Goal: Obtain resource: Download file/media

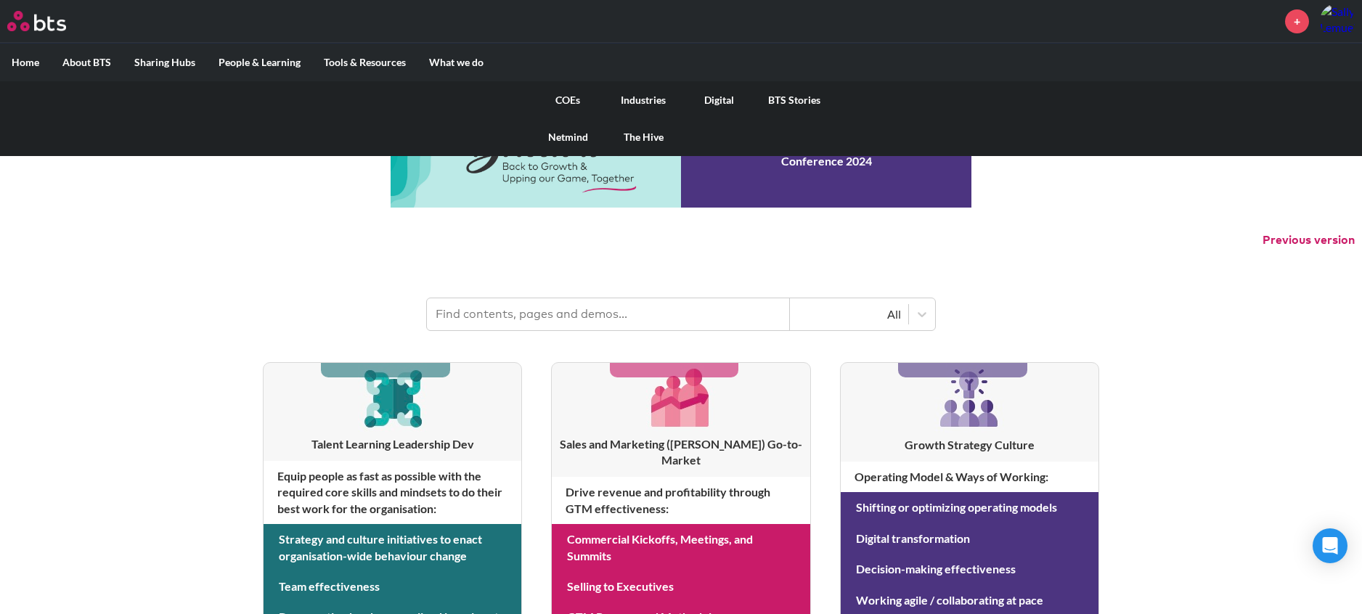
click at [728, 103] on link "Digital" at bounding box center [719, 100] width 76 height 38
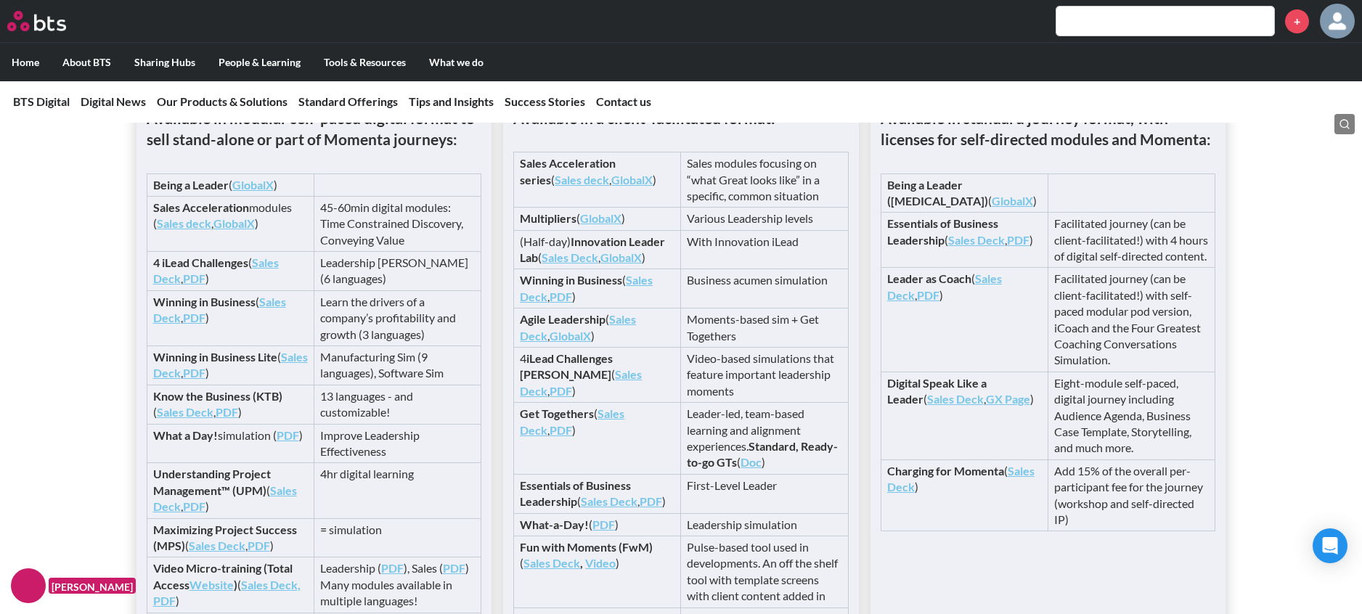
scroll to position [2681, 0]
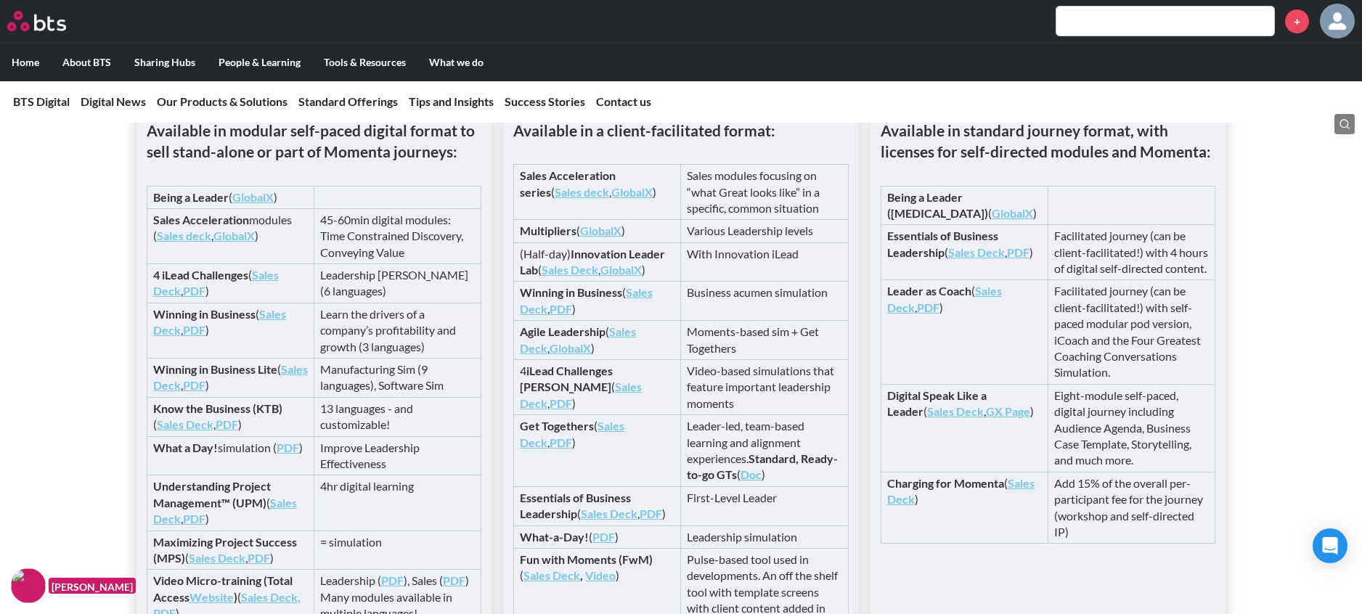
click at [642, 315] on link "Sales Deck" at bounding box center [586, 300] width 133 height 30
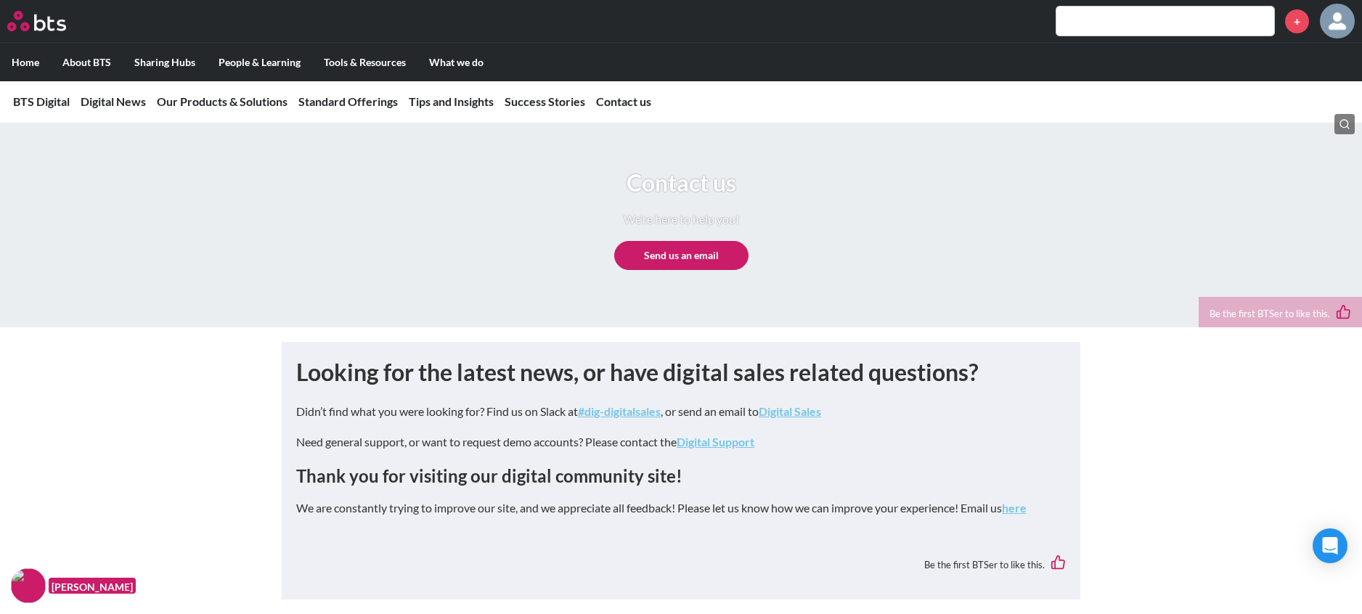
scroll to position [6700, 0]
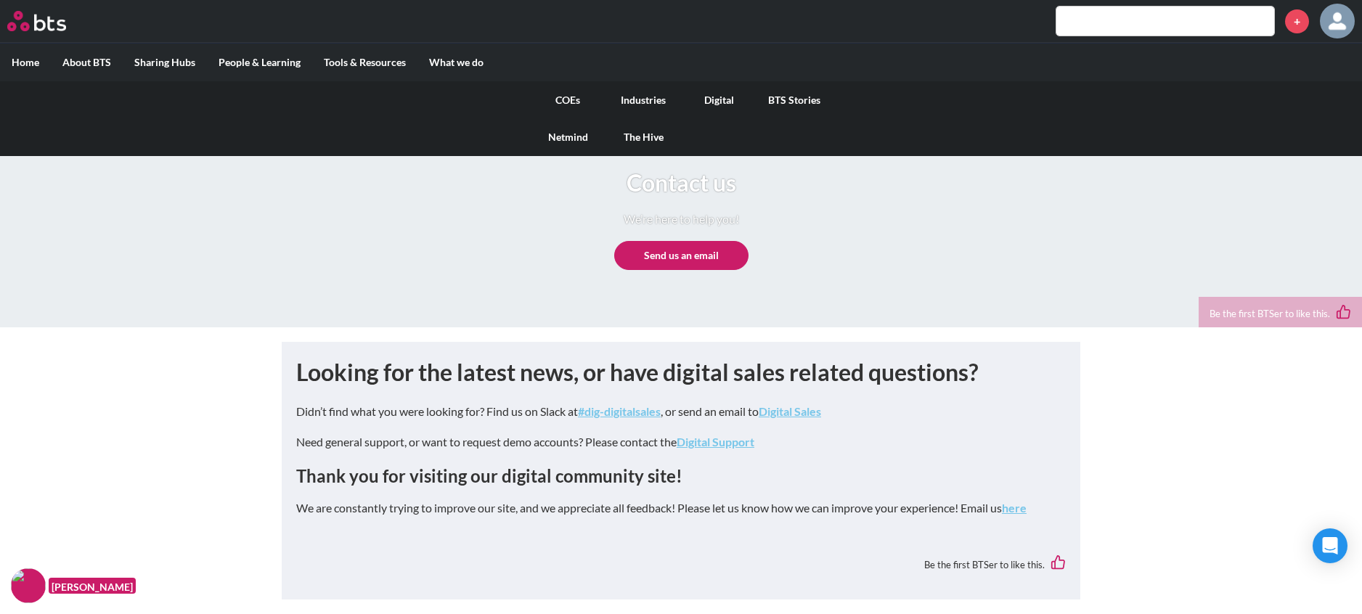
click at [573, 98] on link "COEs" at bounding box center [568, 100] width 76 height 38
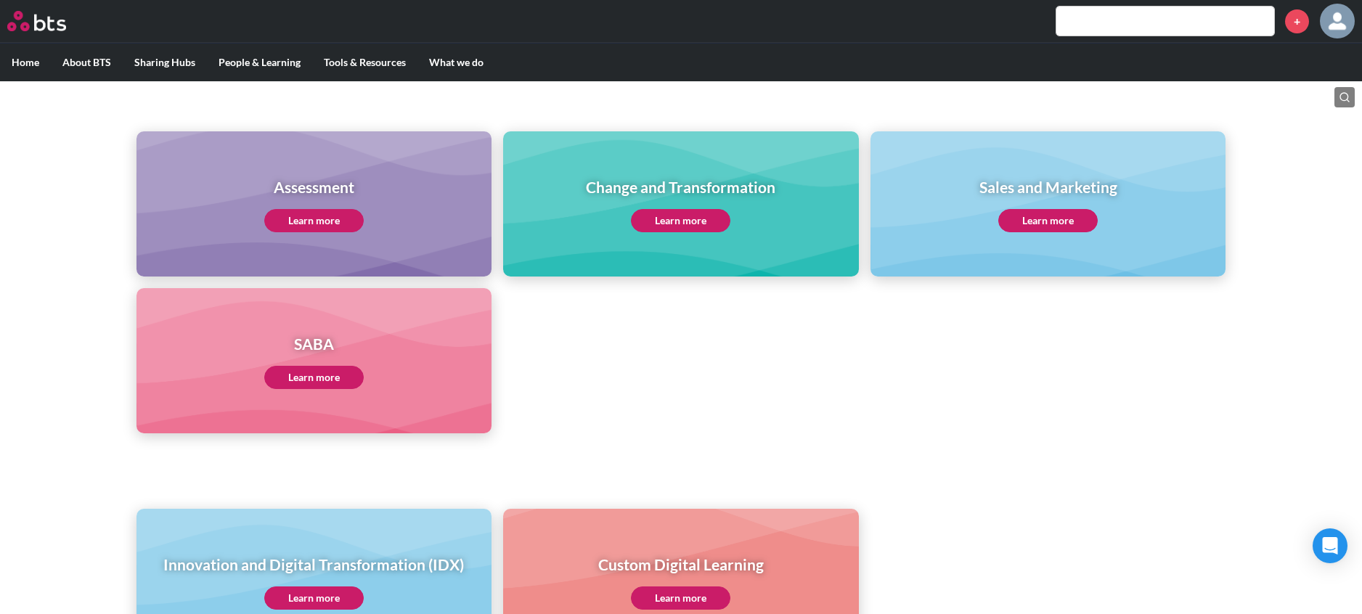
scroll to position [718, 0]
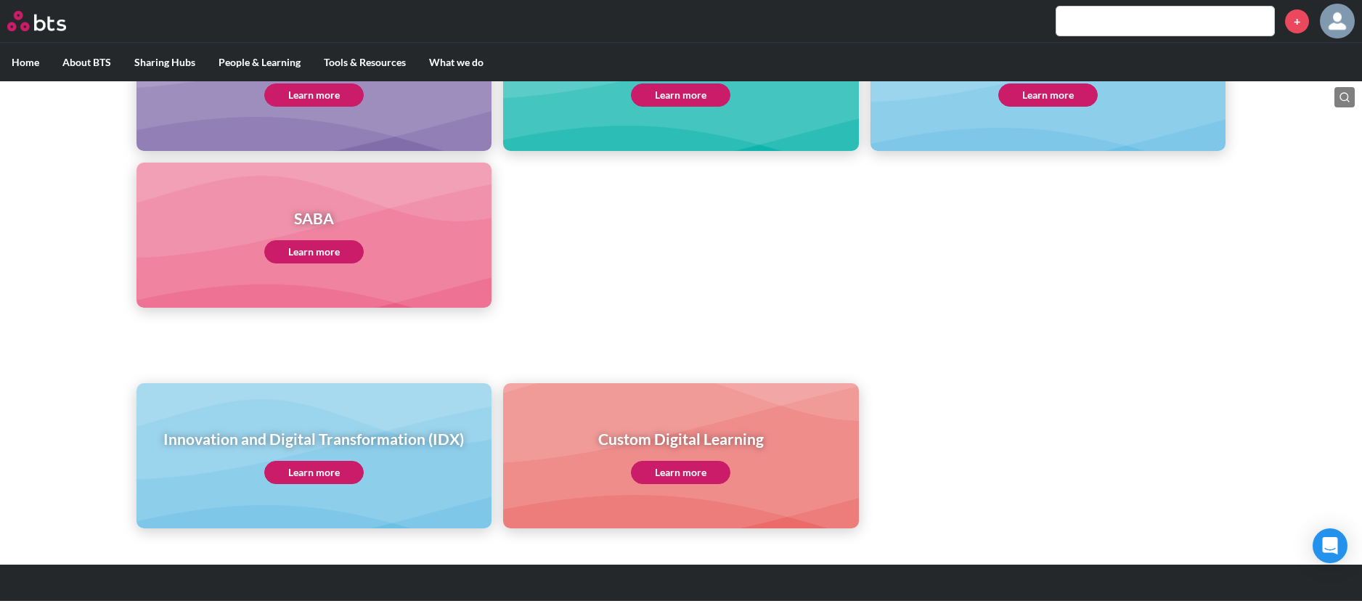
click at [333, 252] on link "Learn more" at bounding box center [313, 251] width 99 height 23
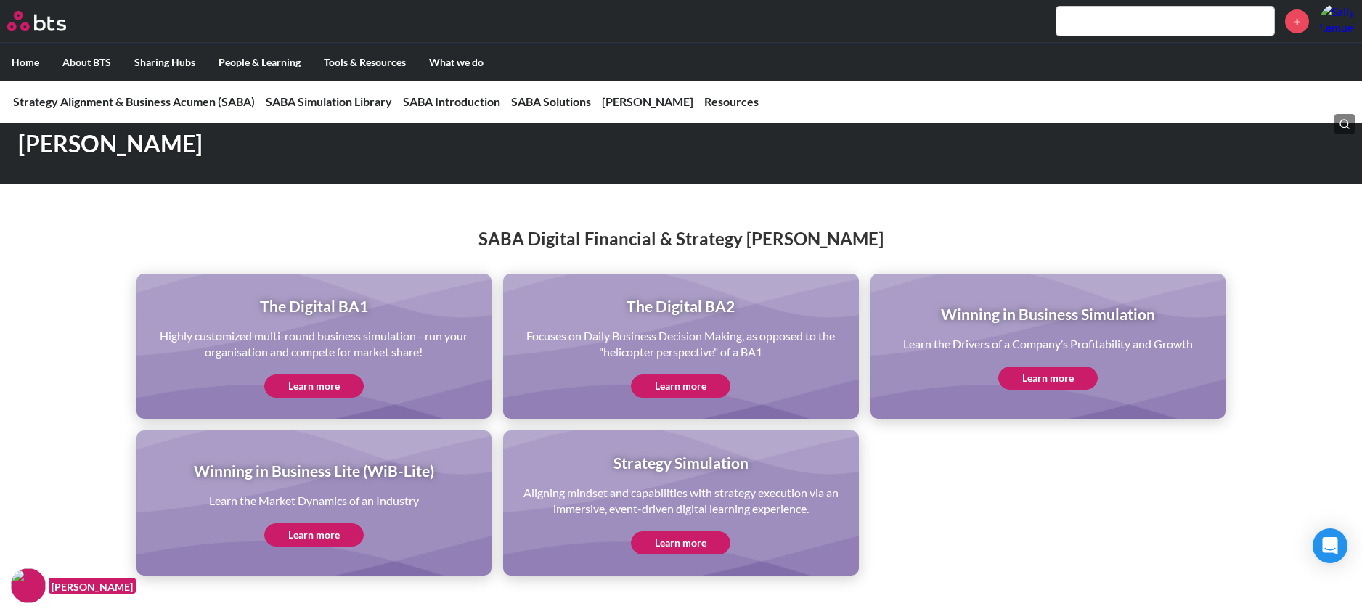
scroll to position [2832, 0]
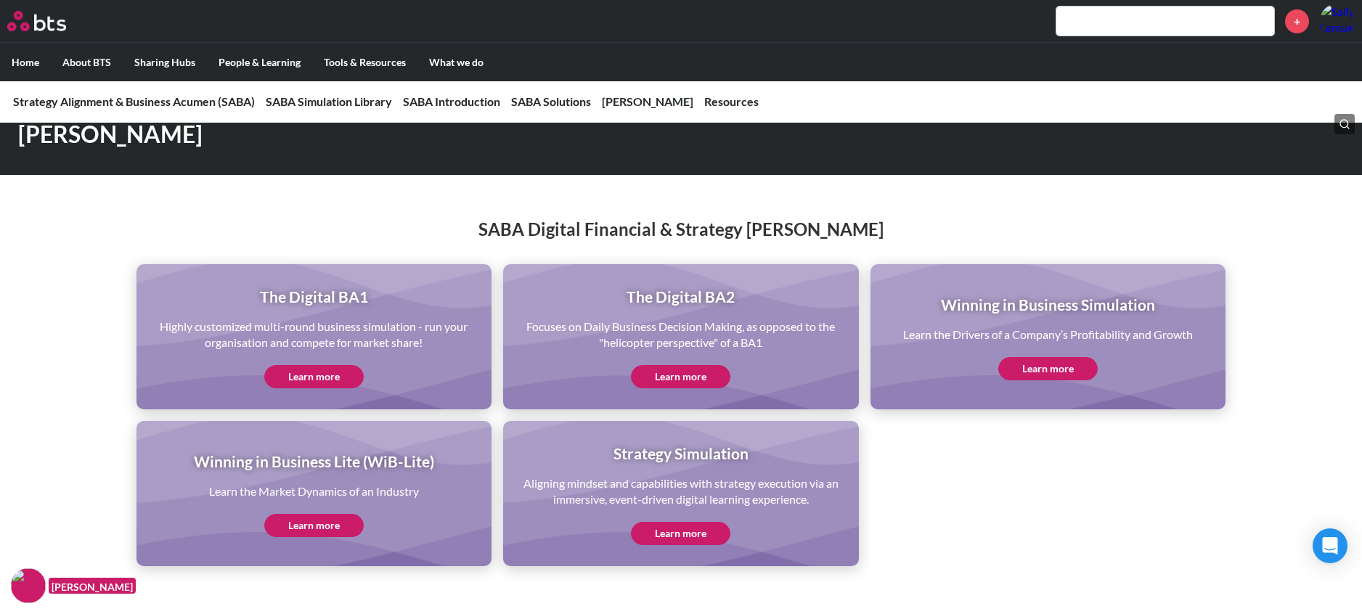
click at [1050, 357] on link "Learn more" at bounding box center [1047, 368] width 99 height 23
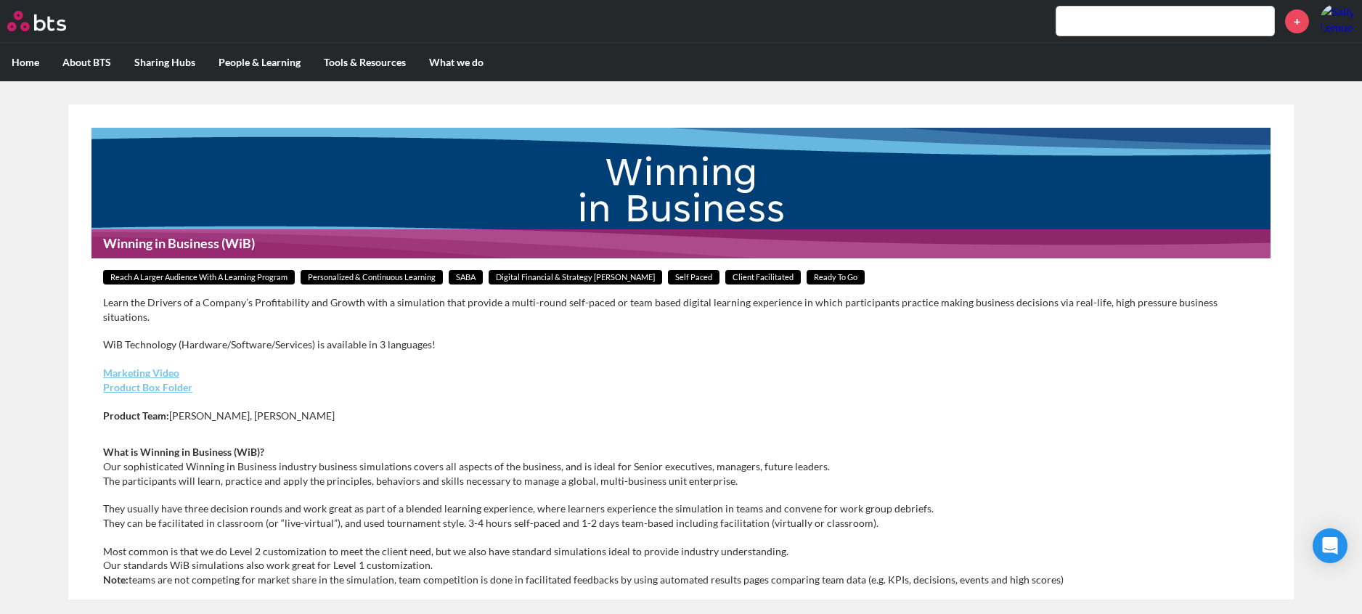
click at [166, 381] on link "Product Box Folder" at bounding box center [147, 387] width 89 height 12
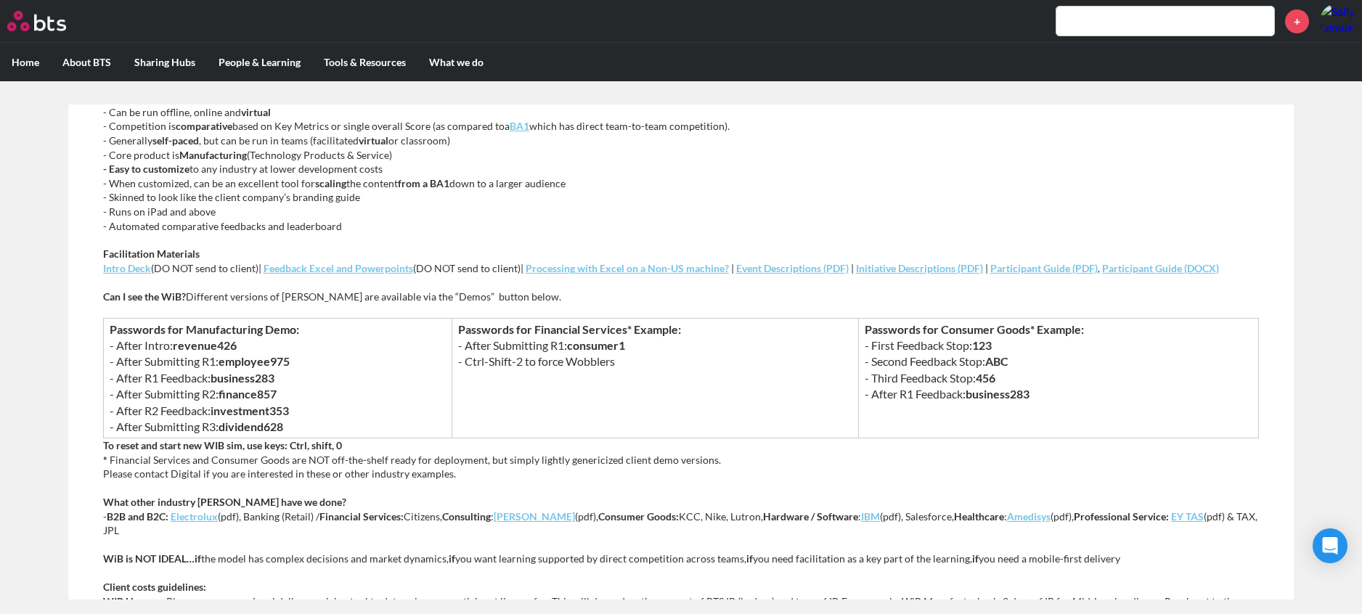
scroll to position [508, 0]
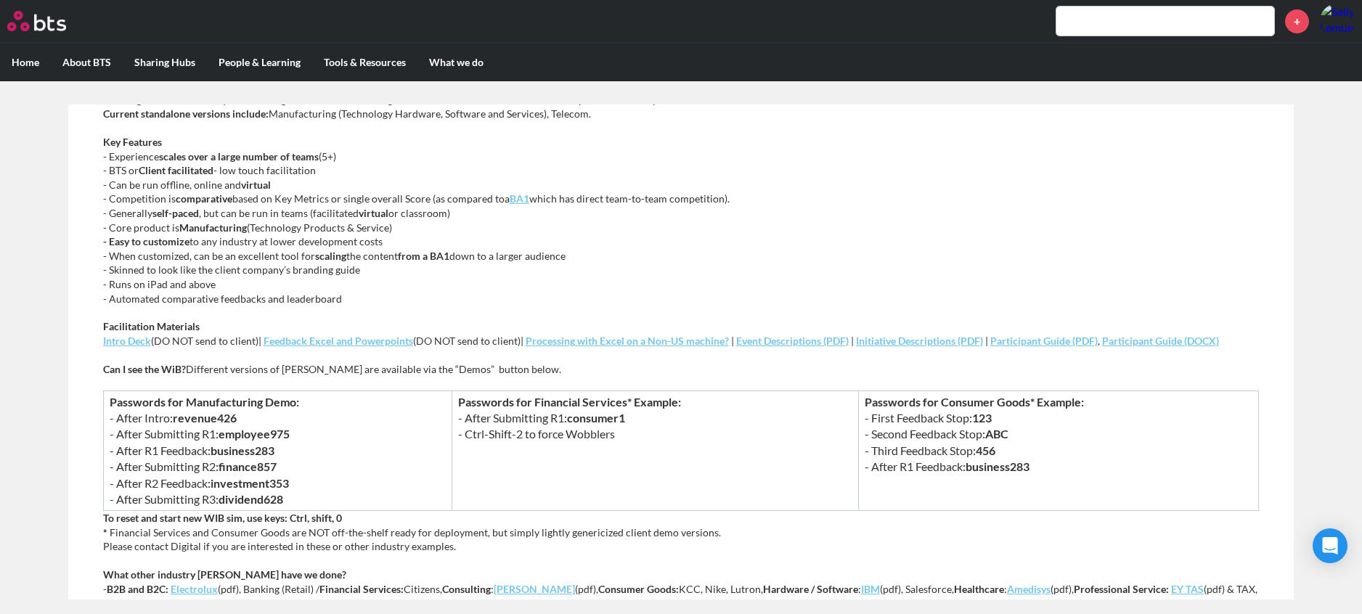
click at [121, 335] on em "Intro Deck" at bounding box center [127, 341] width 48 height 12
drag, startPoint x: 562, startPoint y: 417, endPoint x: 487, endPoint y: 400, distance: 76.8
click at [487, 400] on td "Passwords for Financial Services* Example: - After Submitting R1: consumer1 - C…" at bounding box center [655, 451] width 407 height 121
click at [715, 423] on td "Passwords for Financial Services* Example: - After Submitting R1: consumer1 - C…" at bounding box center [655, 451] width 407 height 121
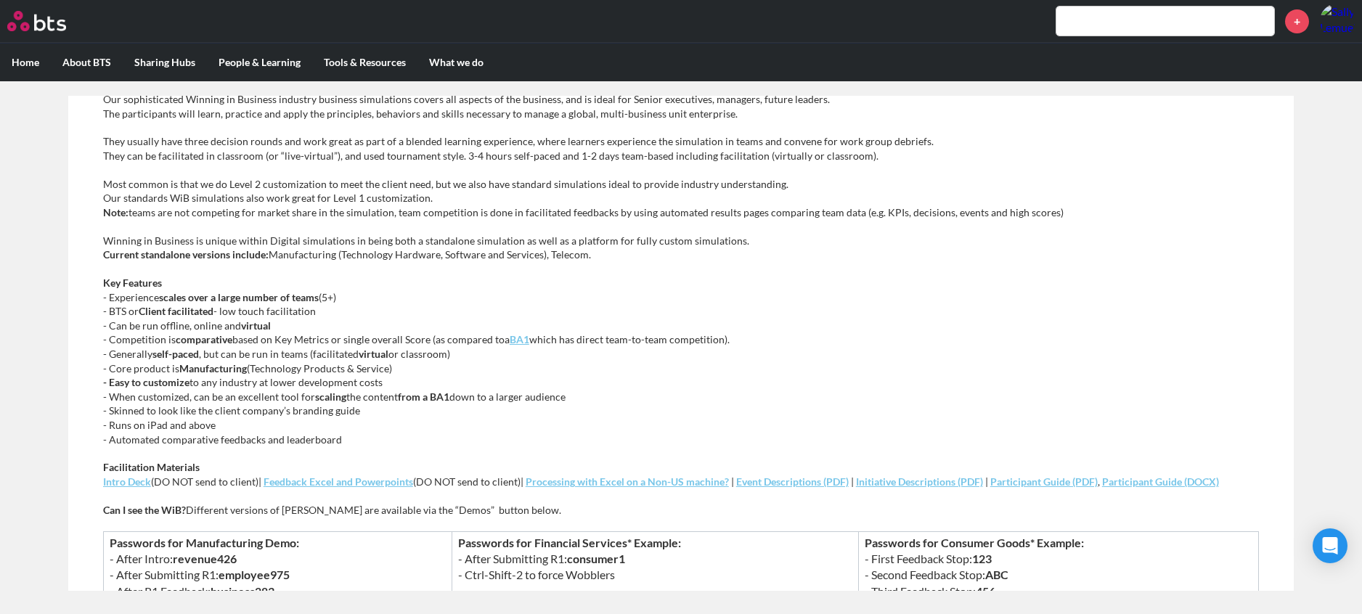
scroll to position [106, 0]
